Goal: Find specific page/section: Find specific page/section

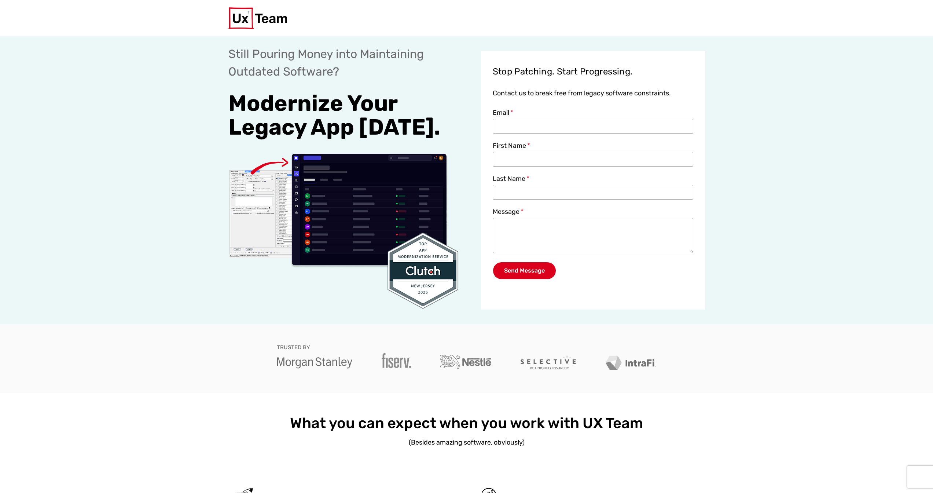
click at [123, 55] on div "Get a quote" at bounding box center [466, 51] width 933 height 30
